Goal: Task Accomplishment & Management: Manage account settings

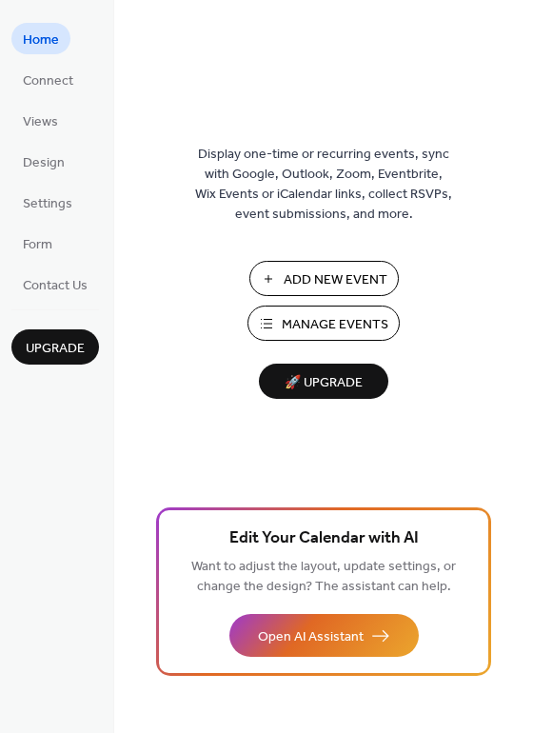
click at [338, 322] on span "Manage Events" at bounding box center [335, 325] width 107 height 20
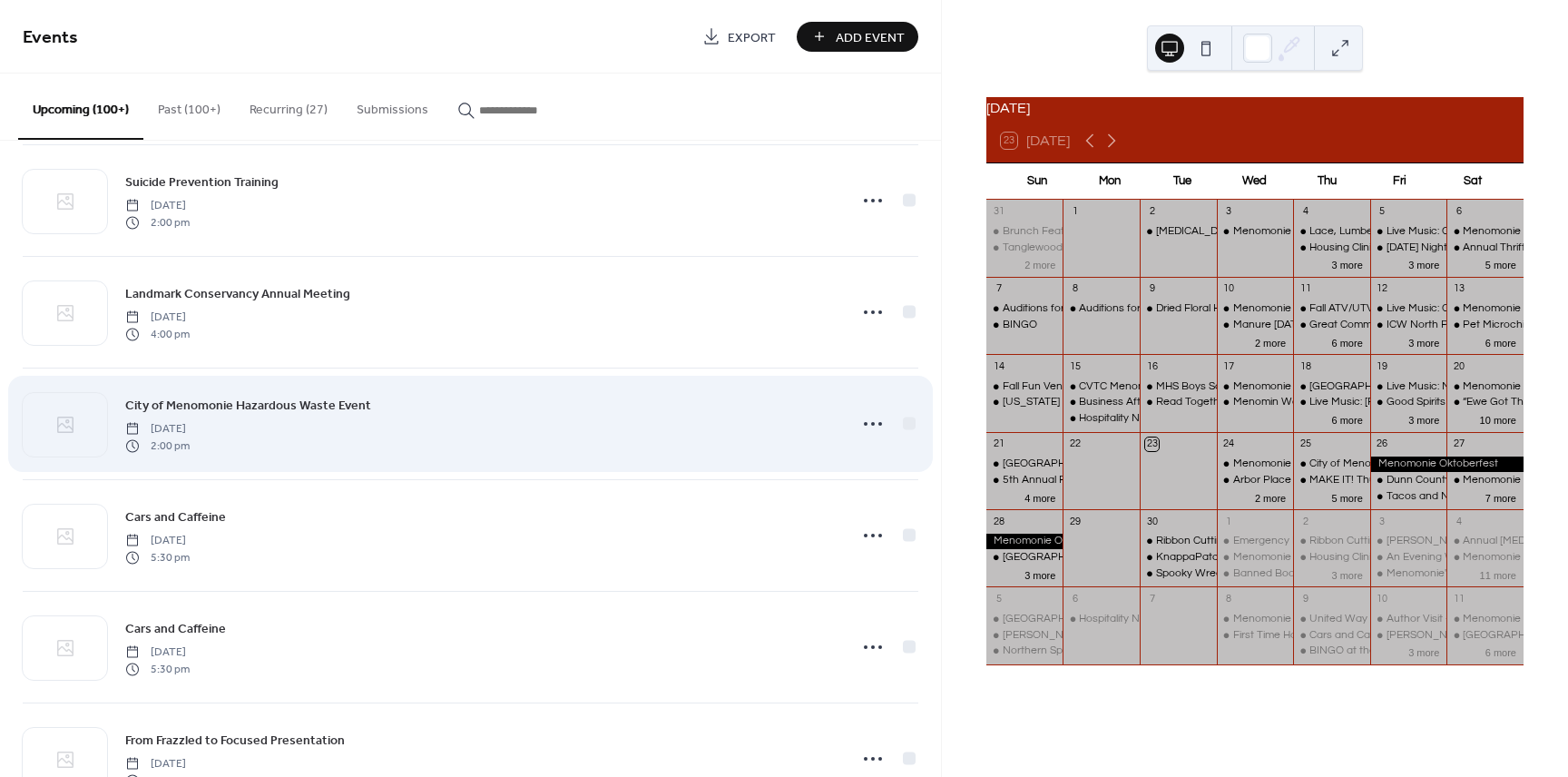
scroll to position [144, 0]
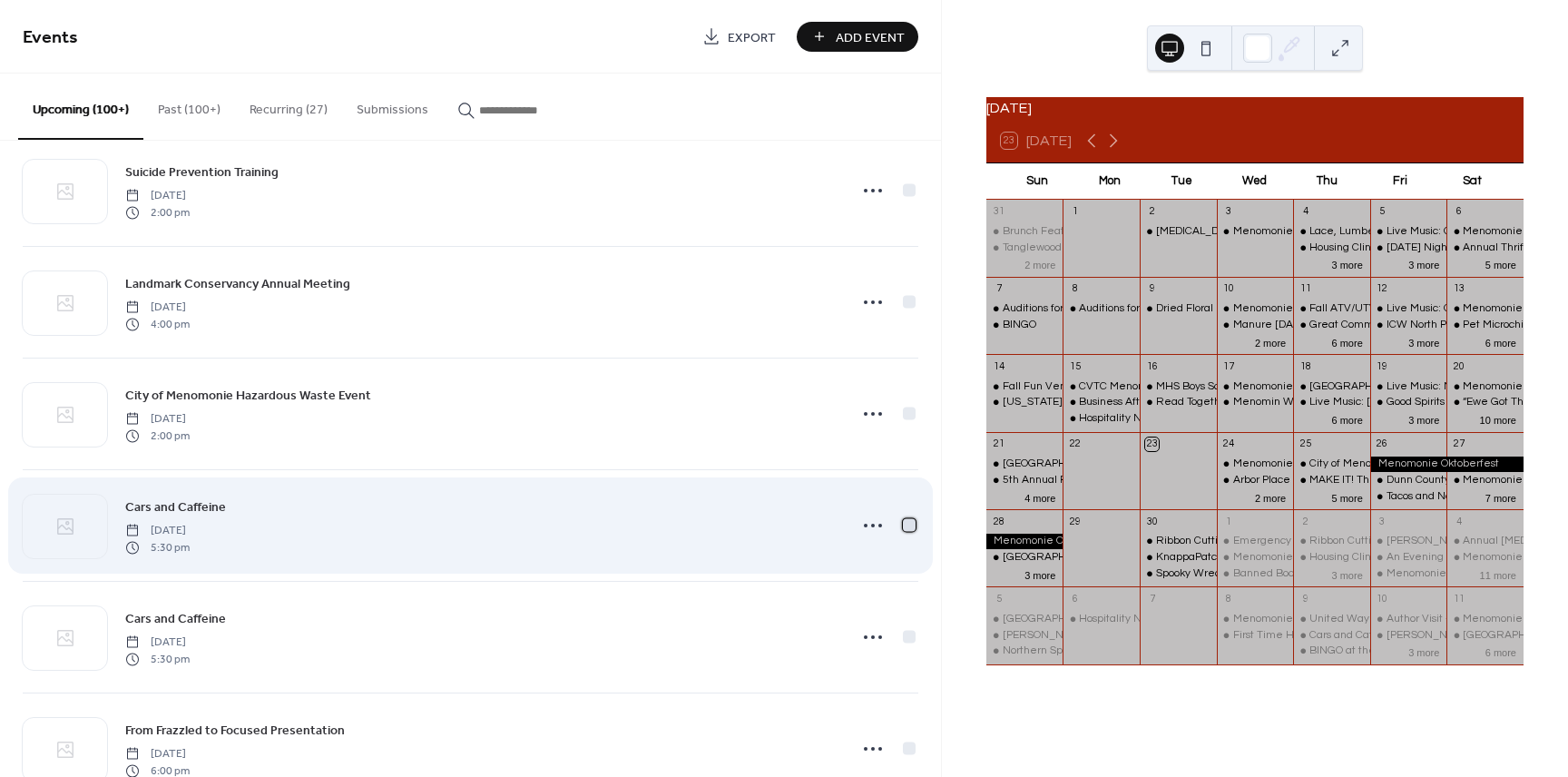
click at [908, 527] on div at bounding box center [908, 524] width 12 height 12
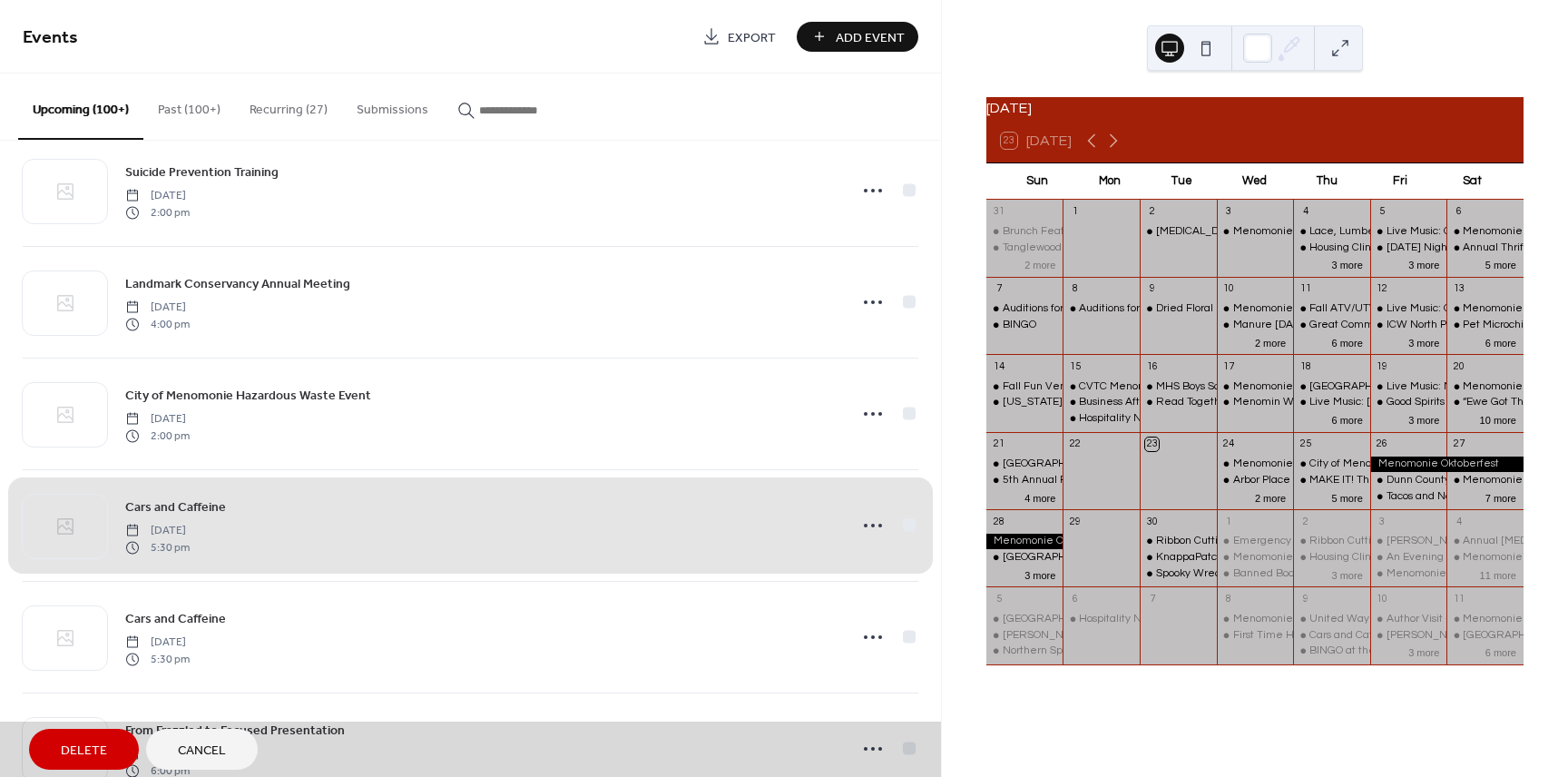
click at [82, 754] on span "Delete" at bounding box center [84, 751] width 47 height 19
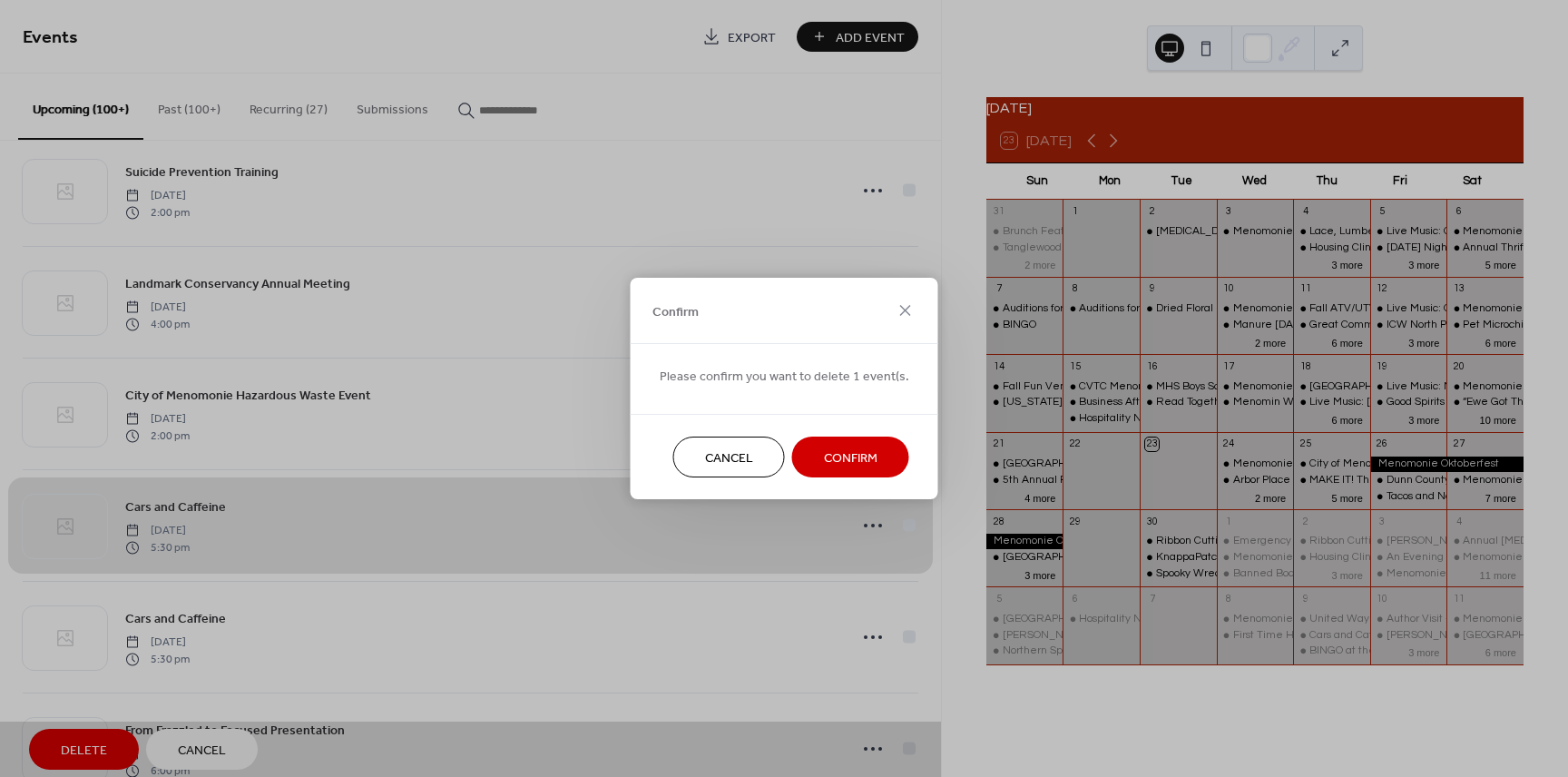
click at [856, 464] on span "Confirm" at bounding box center [851, 459] width 53 height 19
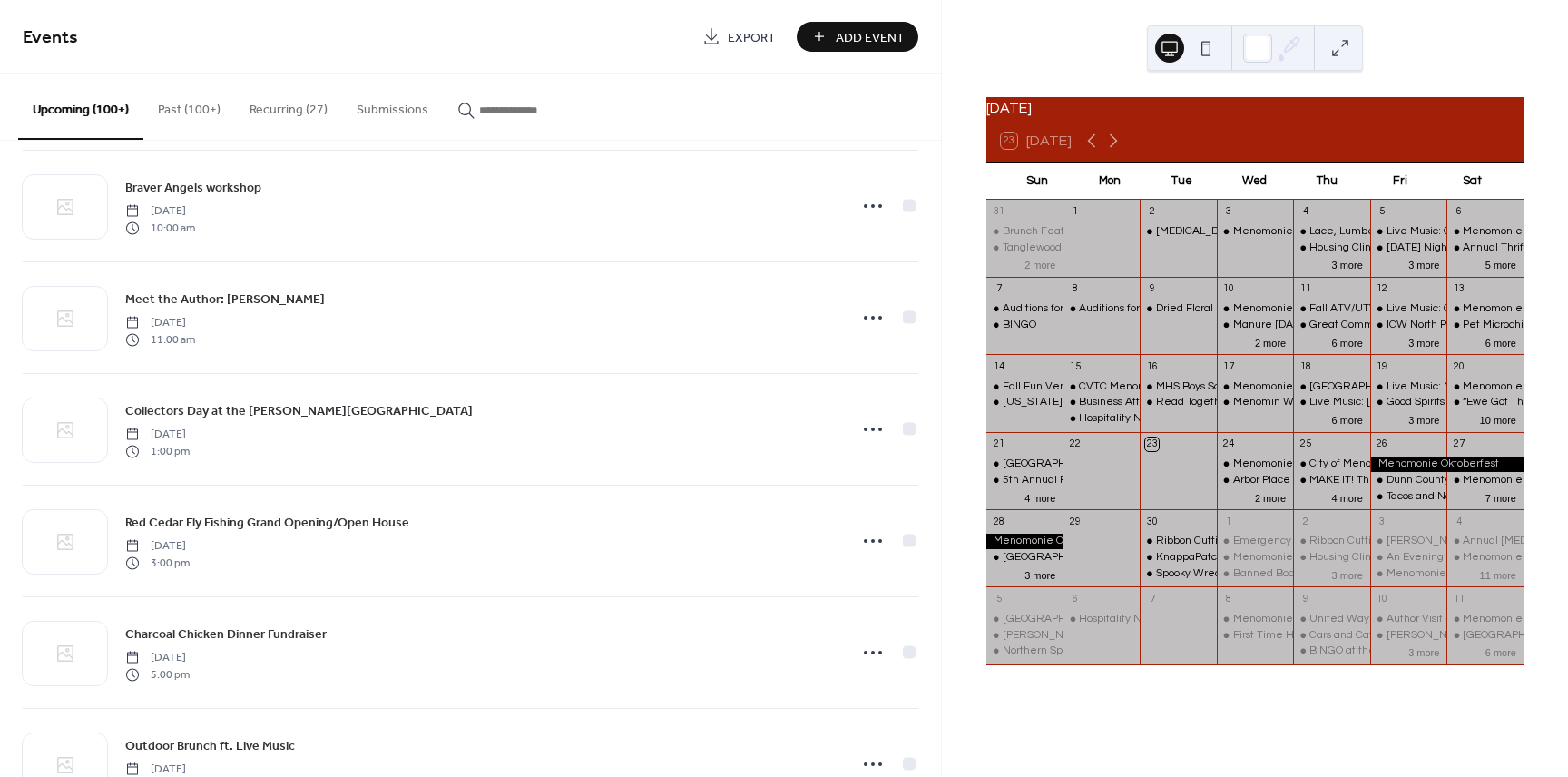
scroll to position [0, 0]
